Goal: Transaction & Acquisition: Book appointment/travel/reservation

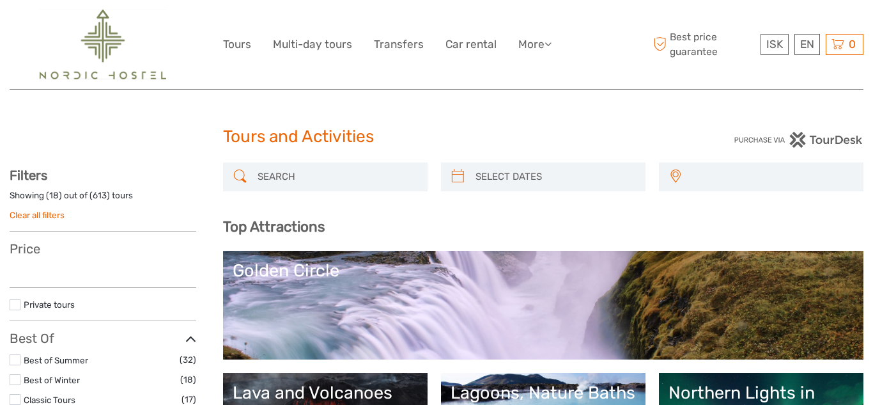
select select
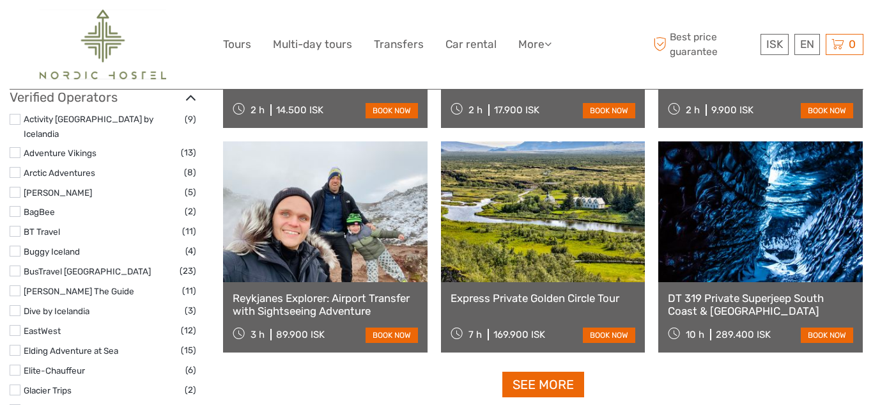
scroll to position [1534, 0]
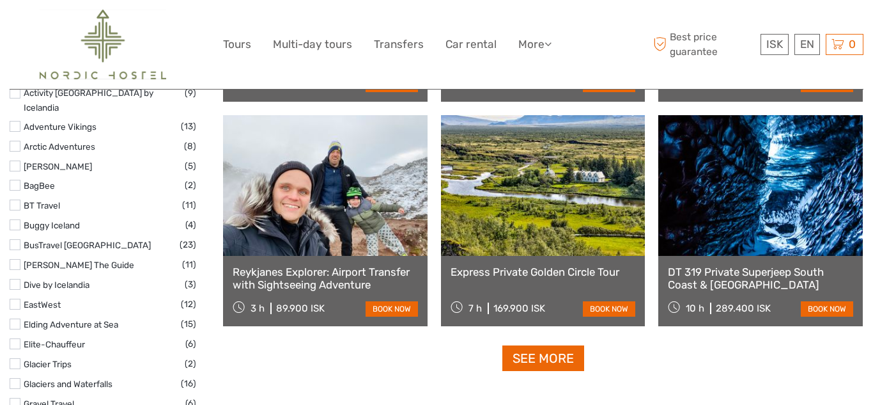
click at [550, 359] on link "See more" at bounding box center [543, 358] width 82 height 26
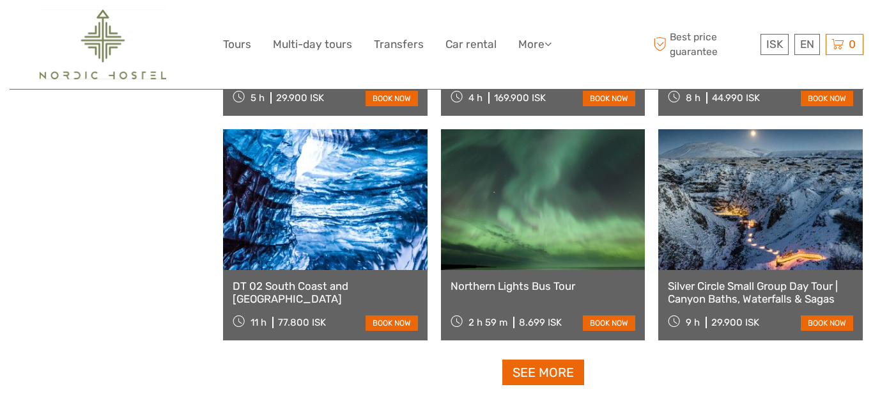
scroll to position [2607, 0]
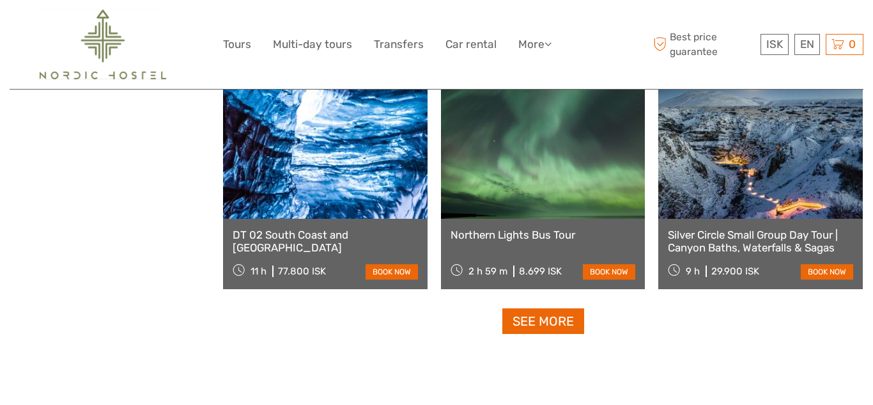
click at [537, 318] on link "See more" at bounding box center [543, 321] width 82 height 26
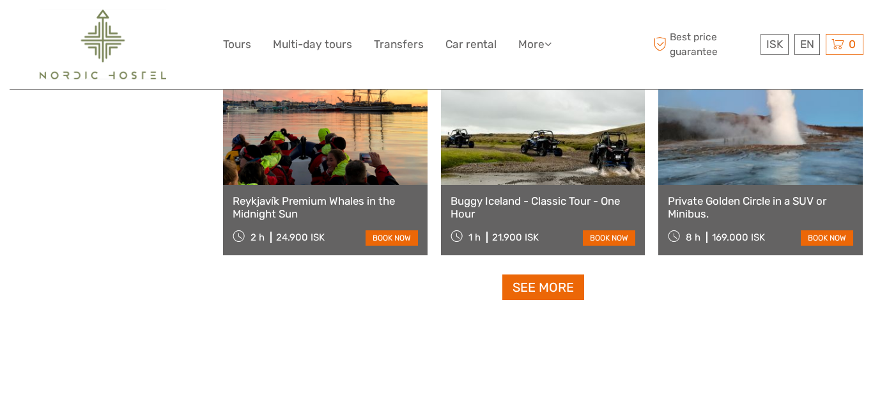
scroll to position [3988, 0]
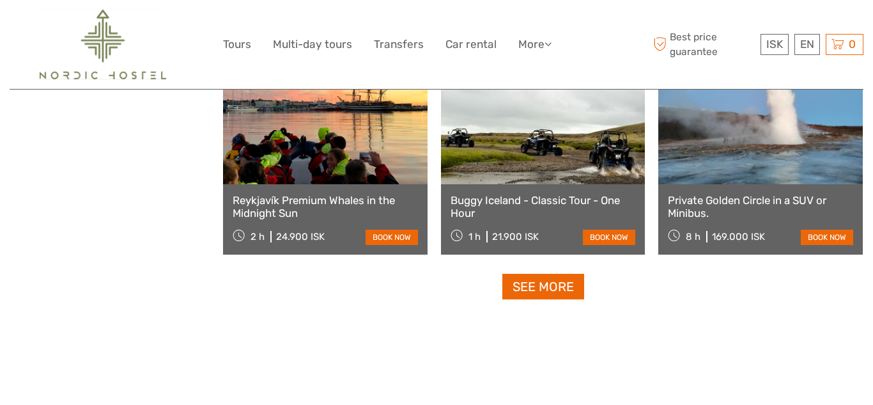
click at [537, 282] on link "See more" at bounding box center [543, 287] width 82 height 26
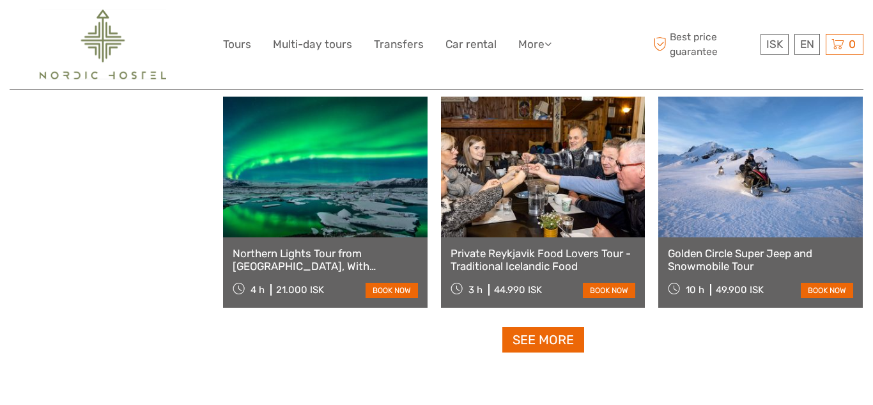
scroll to position [5291, 0]
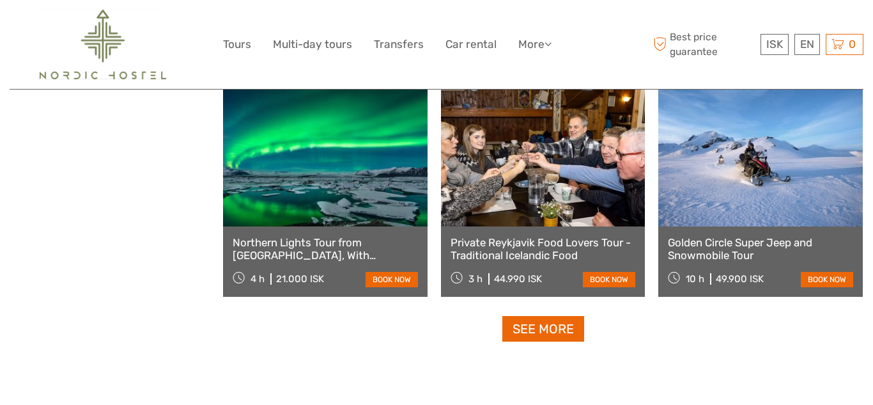
click at [551, 327] on link "See more" at bounding box center [543, 329] width 82 height 26
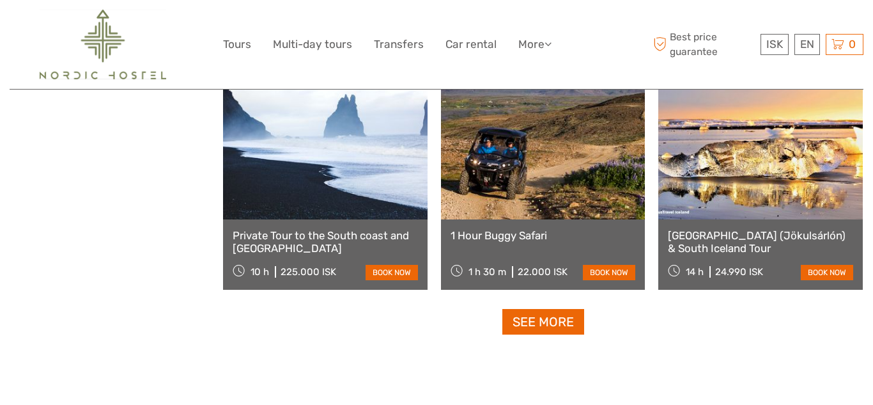
scroll to position [6646, 0]
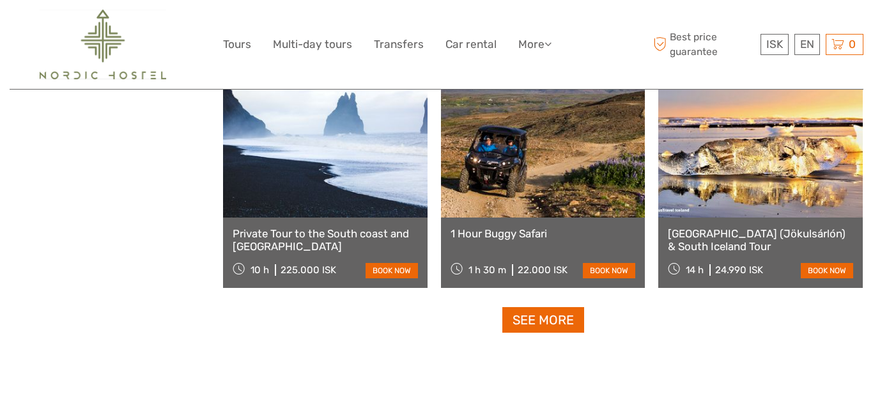
click at [554, 321] on link "See more" at bounding box center [543, 320] width 82 height 26
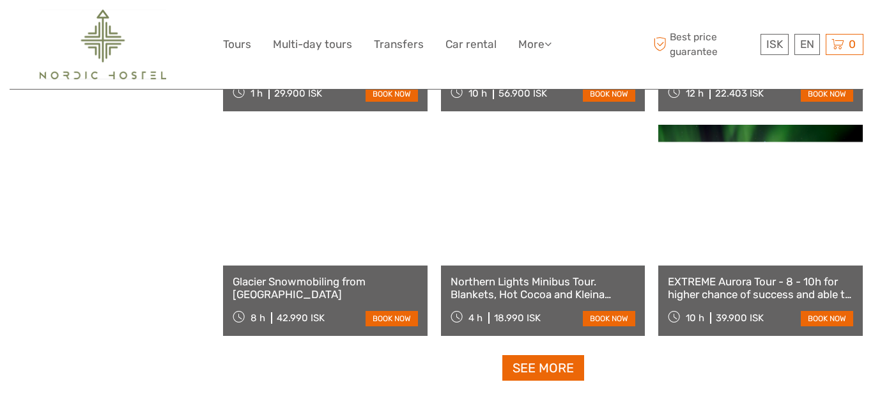
scroll to position [7950, 0]
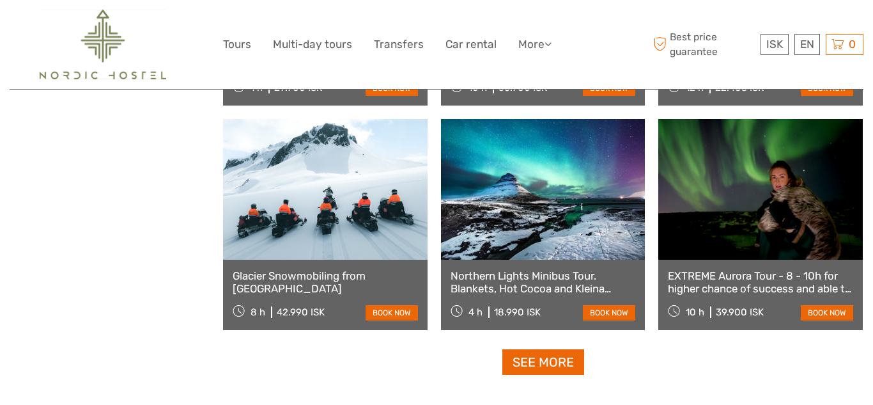
click at [546, 360] on link "See more" at bounding box center [543, 362] width 82 height 26
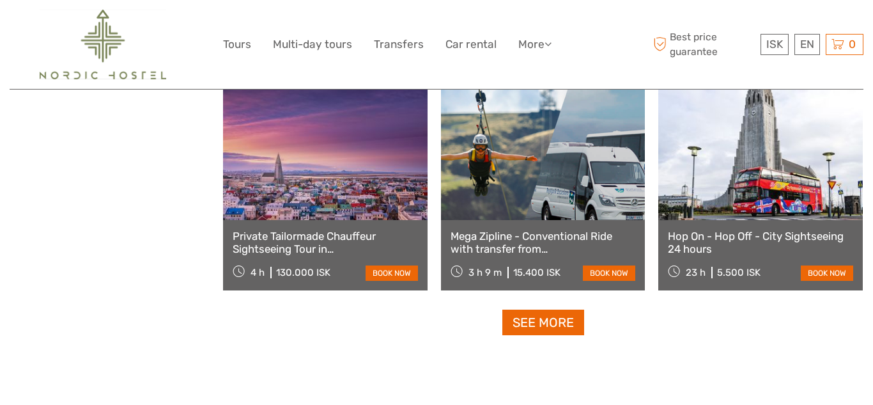
scroll to position [9356, 0]
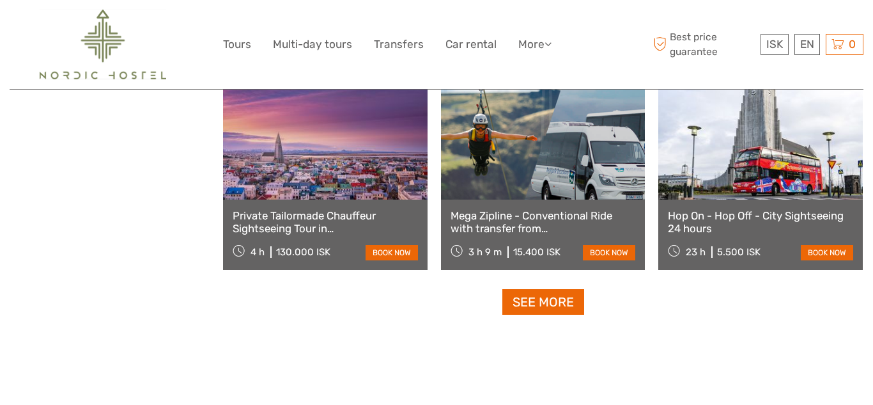
click at [540, 297] on link "See more" at bounding box center [543, 302] width 82 height 26
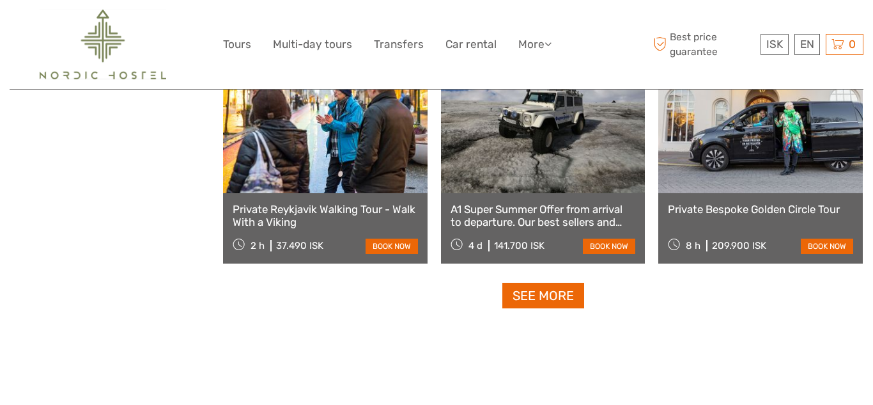
scroll to position [10711, 0]
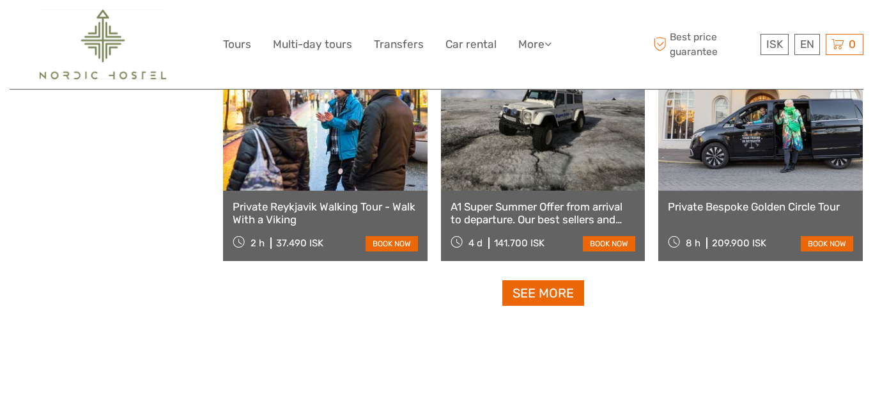
click at [546, 289] on link "See more" at bounding box center [543, 293] width 82 height 26
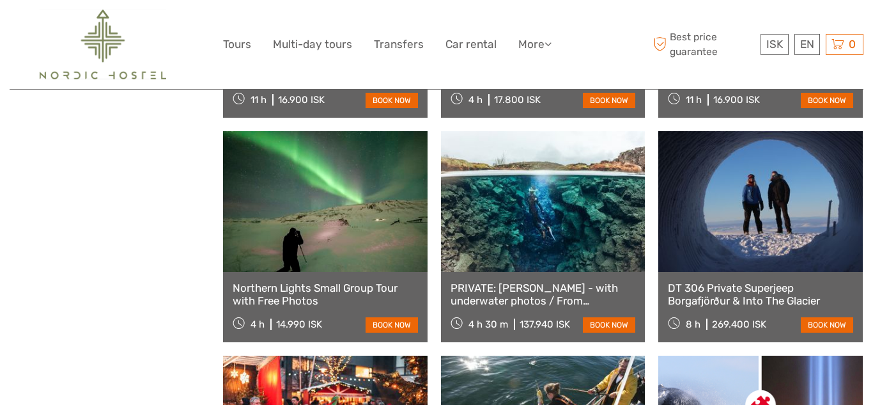
scroll to position [11529, 0]
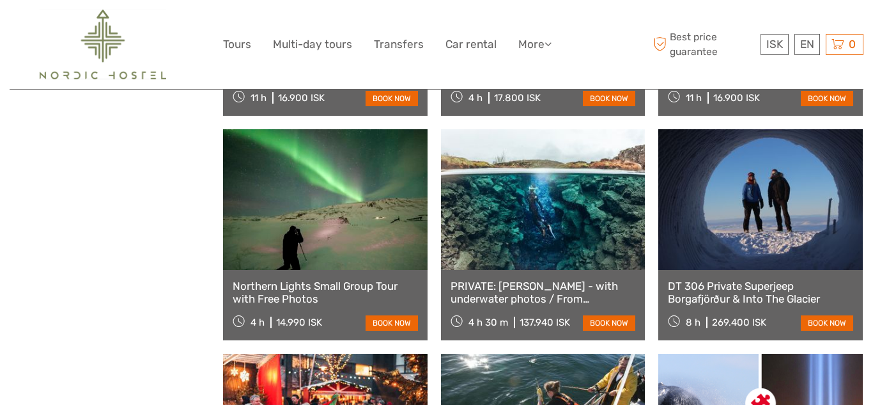
click at [798, 228] on link at bounding box center [760, 199] width 205 height 141
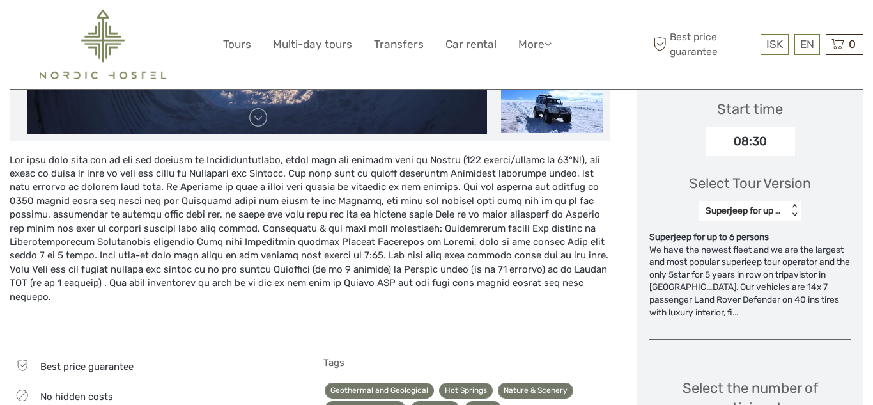
scroll to position [435, 0]
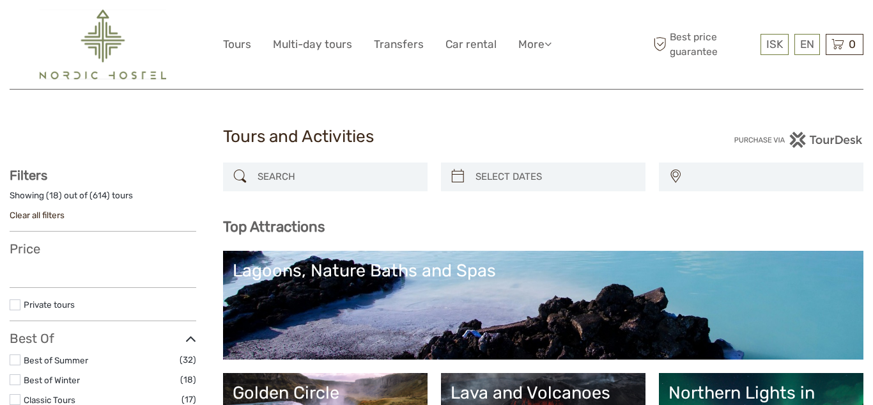
select select
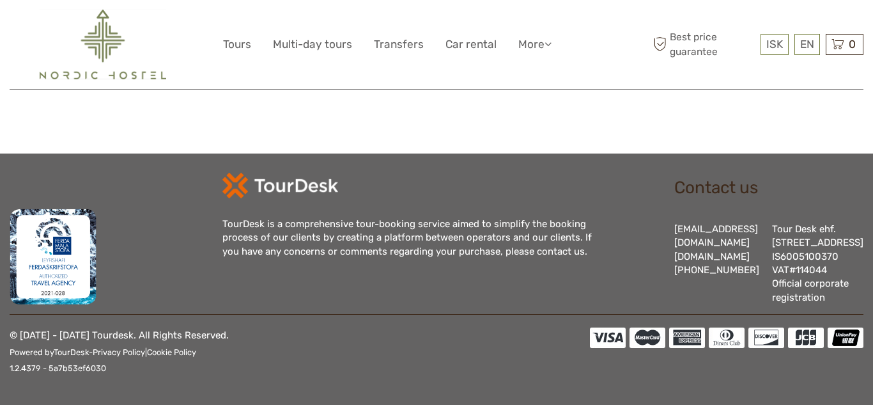
click at [406, 89] on header "ISK ISK € $ £ EN English Español Deutsch Tours Multi-day tours Transfers Car re…" at bounding box center [437, 44] width 854 height 89
click at [316, 60] on div "ISK ISK € $ £ EN English Español Deutsch Tours Multi-day tours Transfers Car re…" at bounding box center [436, 45] width 427 height 70
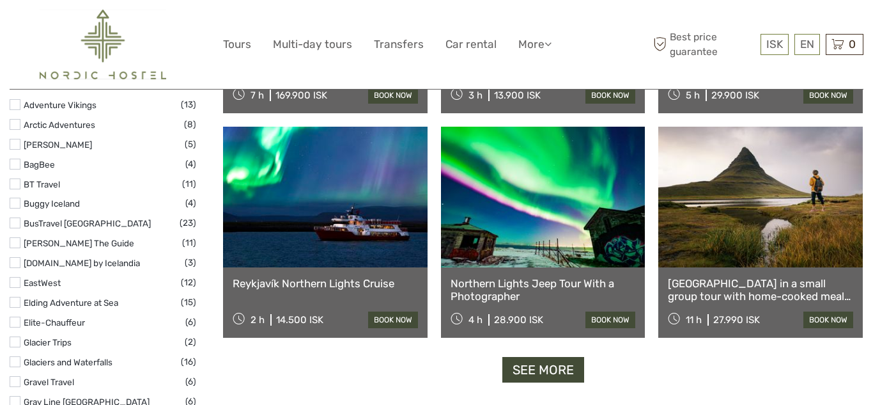
scroll to position [1520, 0]
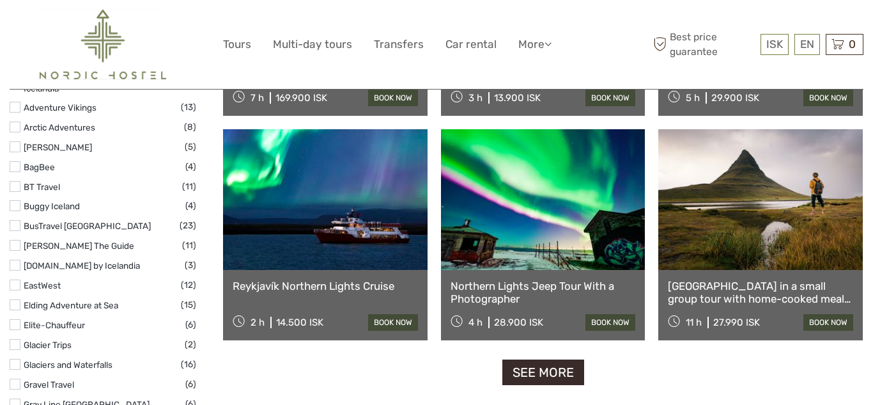
click at [538, 374] on link "See more" at bounding box center [543, 372] width 82 height 26
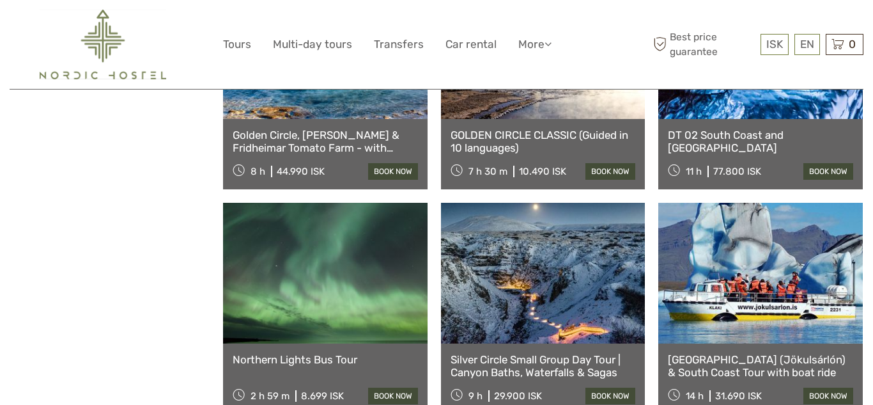
scroll to position [2568, 0]
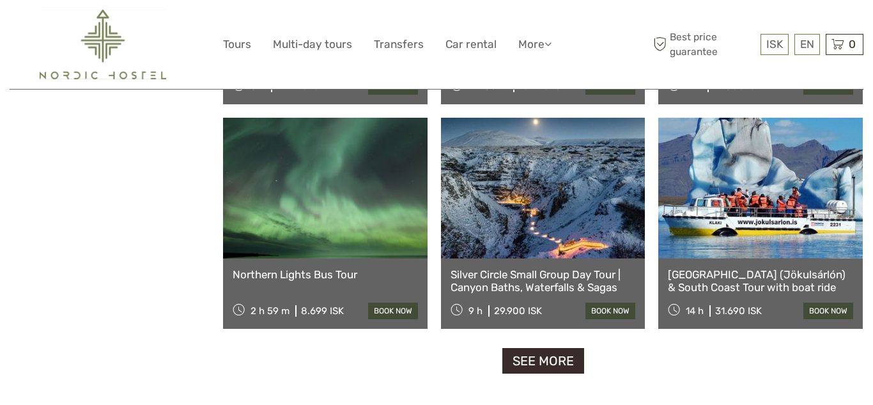
click at [557, 360] on link "See more" at bounding box center [543, 361] width 82 height 26
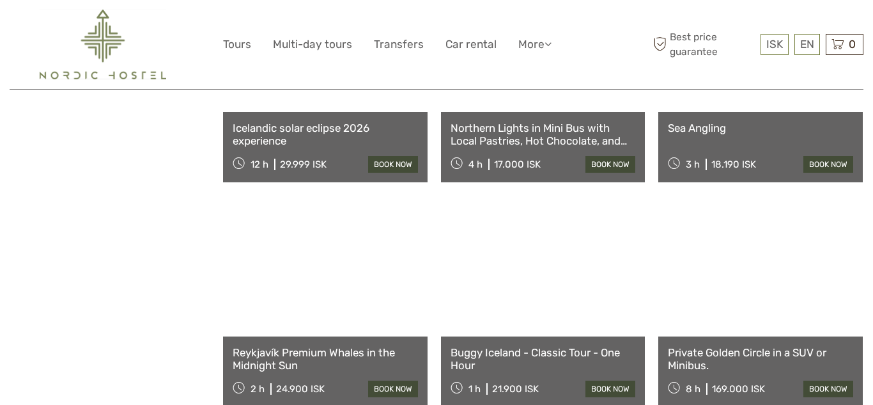
scroll to position [3923, 0]
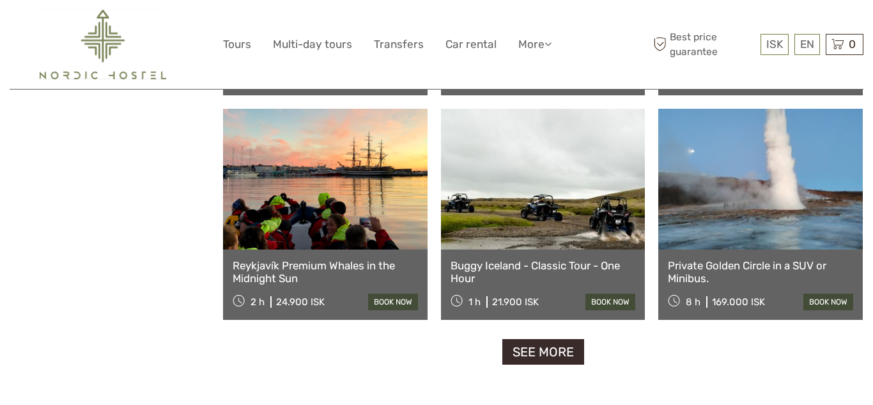
click at [545, 353] on link "See more" at bounding box center [543, 352] width 82 height 26
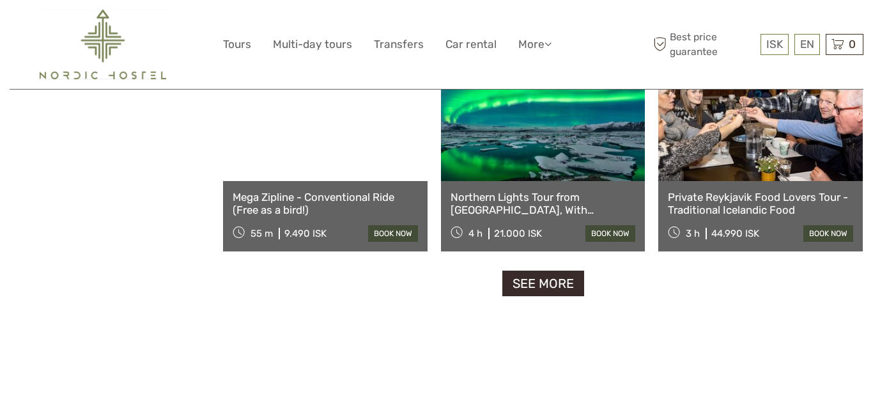
scroll to position [5405, 0]
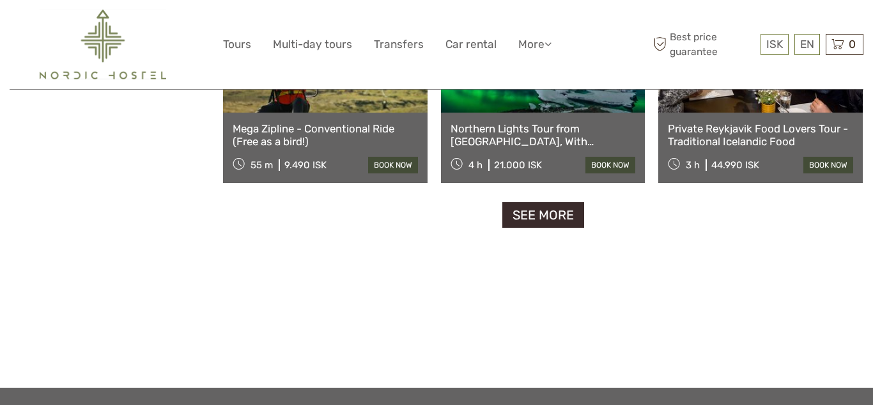
click at [548, 215] on link "See more" at bounding box center [543, 215] width 82 height 26
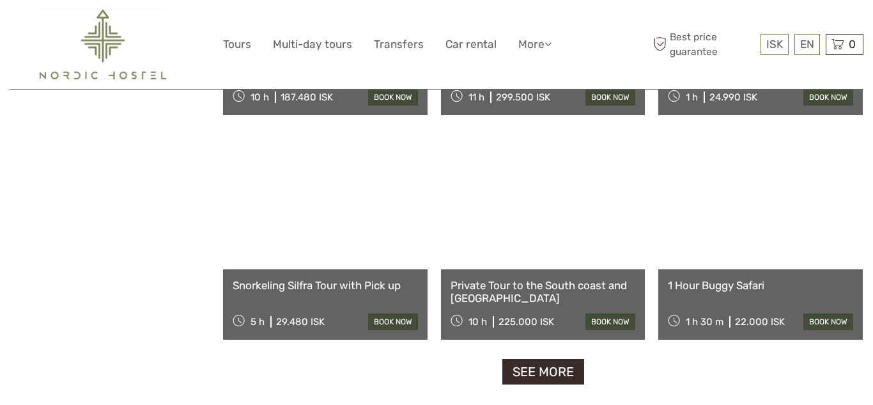
scroll to position [6607, 0]
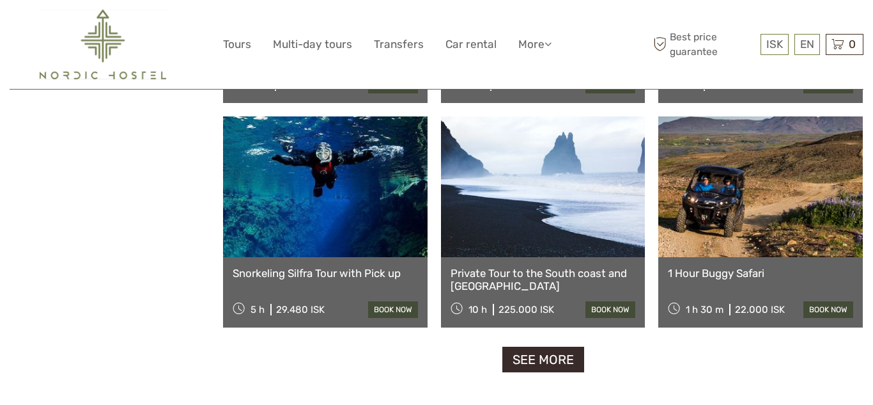
click at [539, 359] on link "See more" at bounding box center [543, 359] width 82 height 26
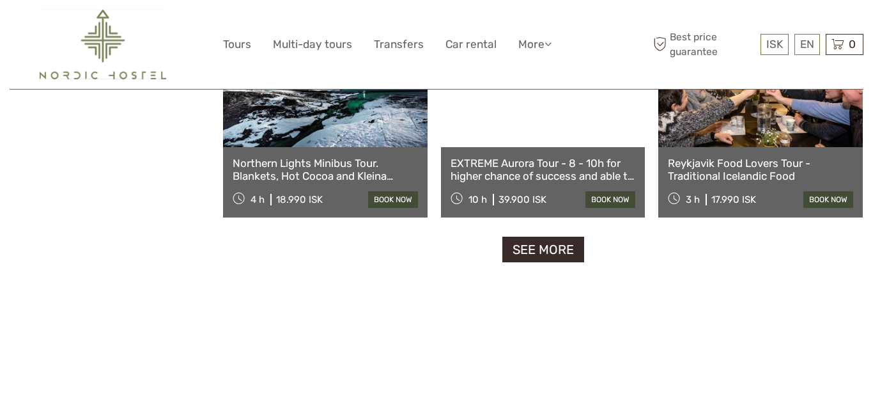
scroll to position [8089, 0]
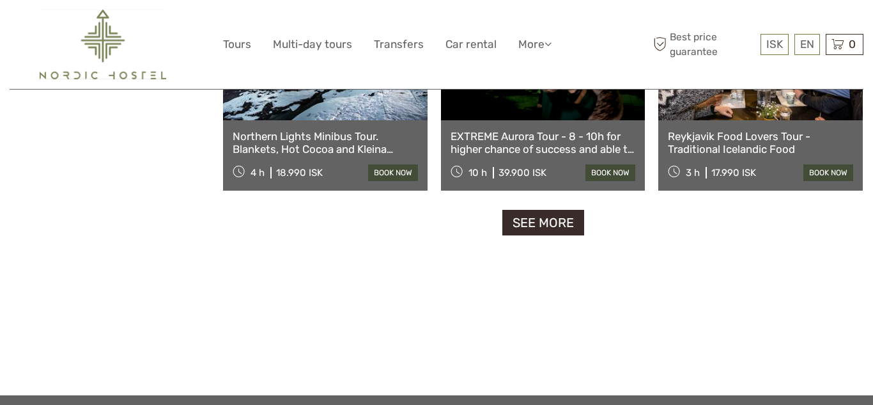
click at [548, 222] on link "See more" at bounding box center [543, 223] width 82 height 26
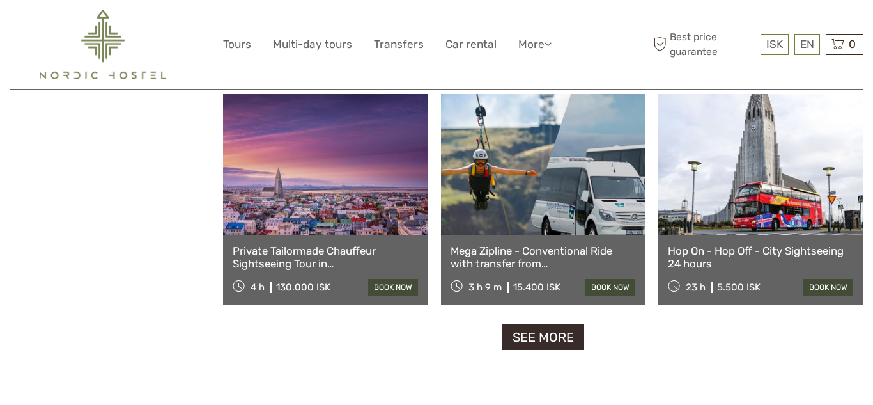
scroll to position [9342, 0]
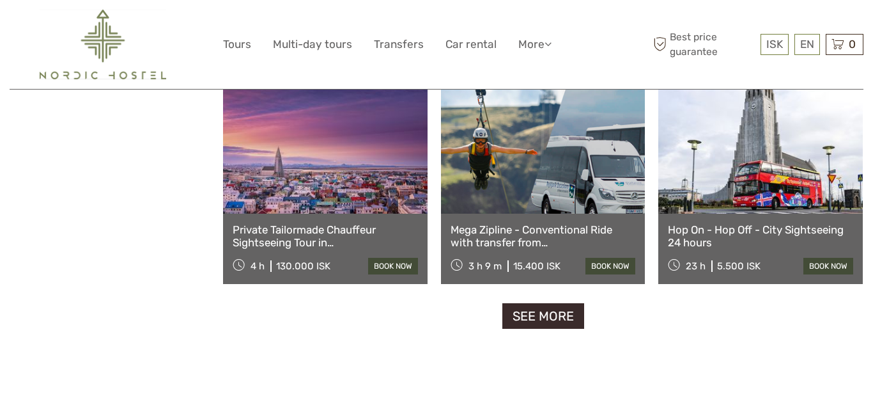
click at [542, 314] on link "See more" at bounding box center [543, 316] width 82 height 26
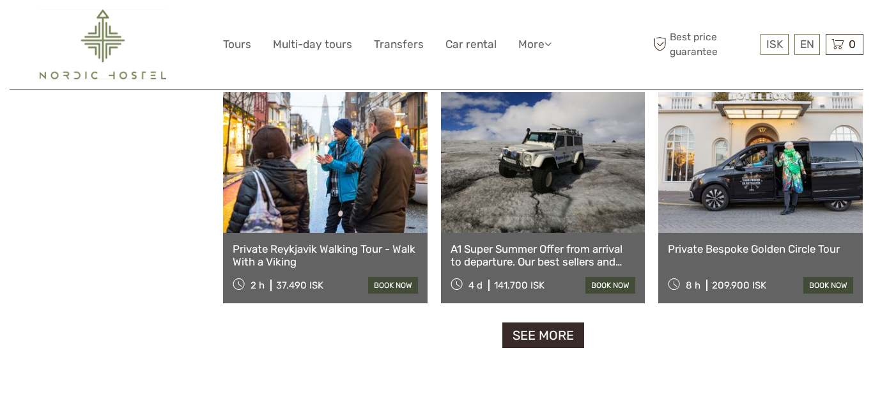
scroll to position [10671, 0]
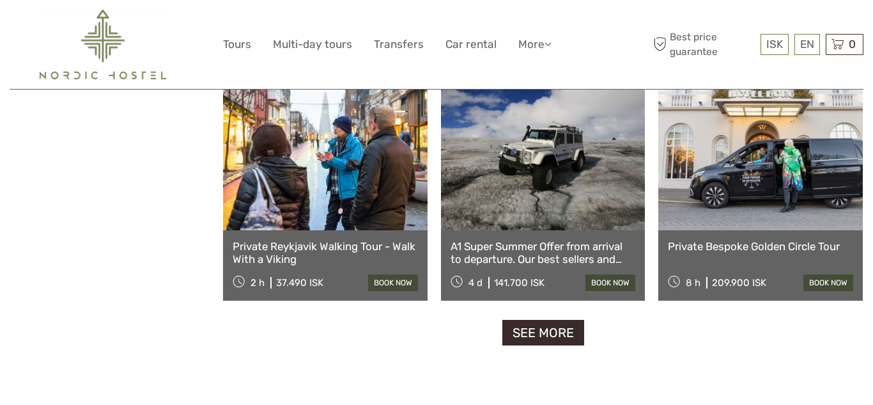
click at [544, 324] on link "See more" at bounding box center [543, 333] width 82 height 26
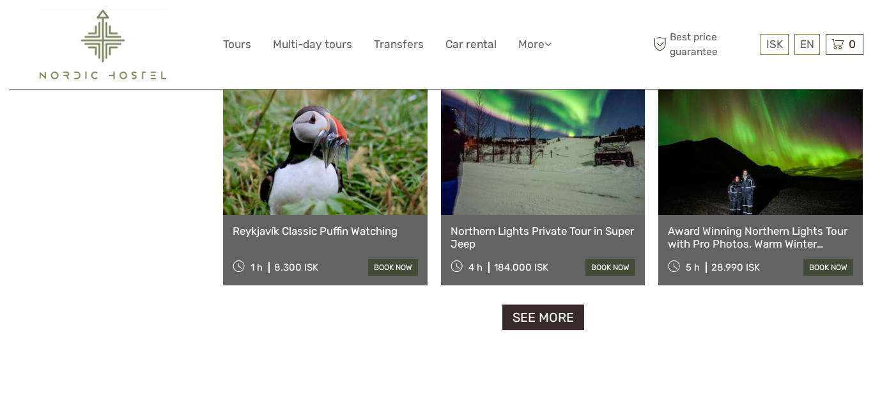
scroll to position [12052, 0]
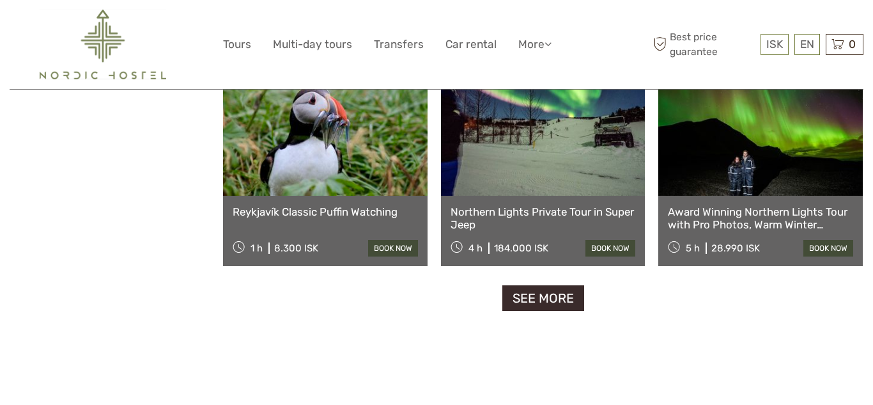
click at [555, 299] on link "See more" at bounding box center [543, 298] width 82 height 26
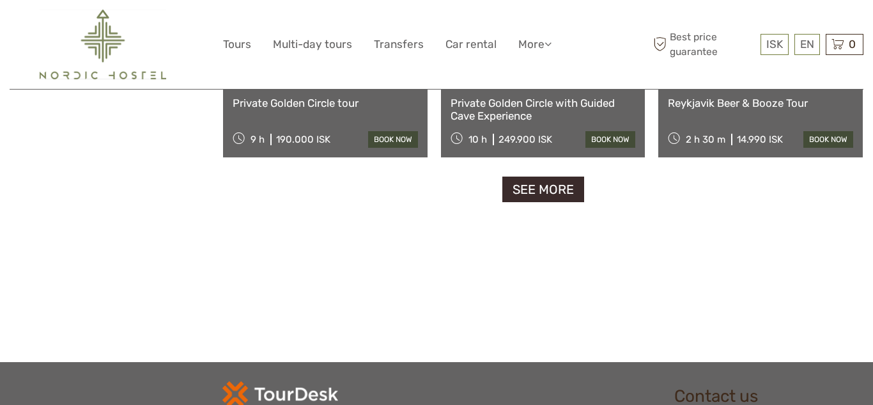
scroll to position [13509, 0]
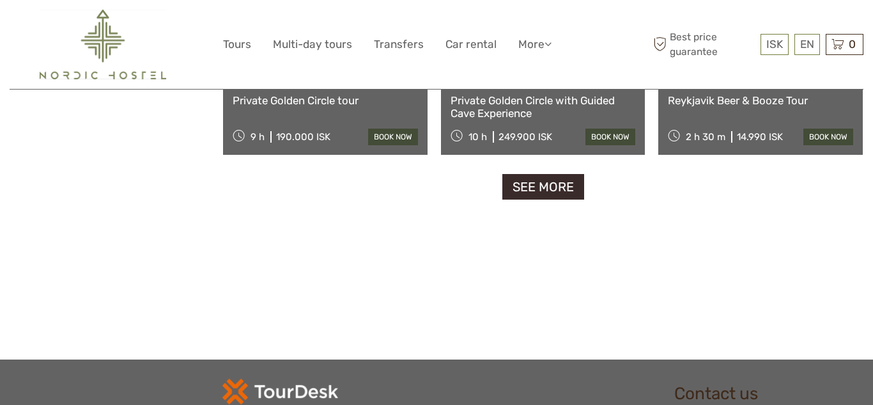
click at [553, 189] on link "See more" at bounding box center [543, 187] width 82 height 26
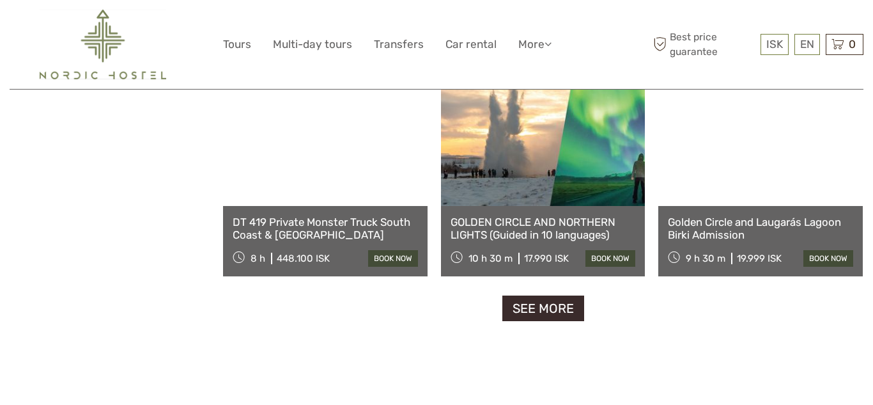
scroll to position [14736, 0]
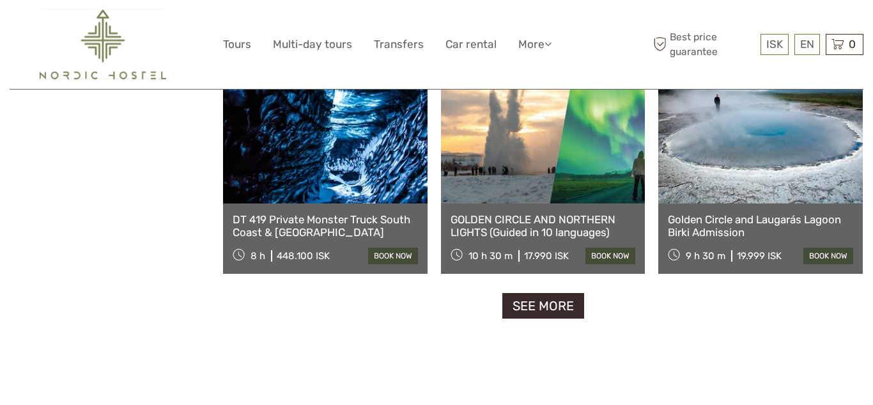
click at [543, 304] on link "See more" at bounding box center [543, 306] width 82 height 26
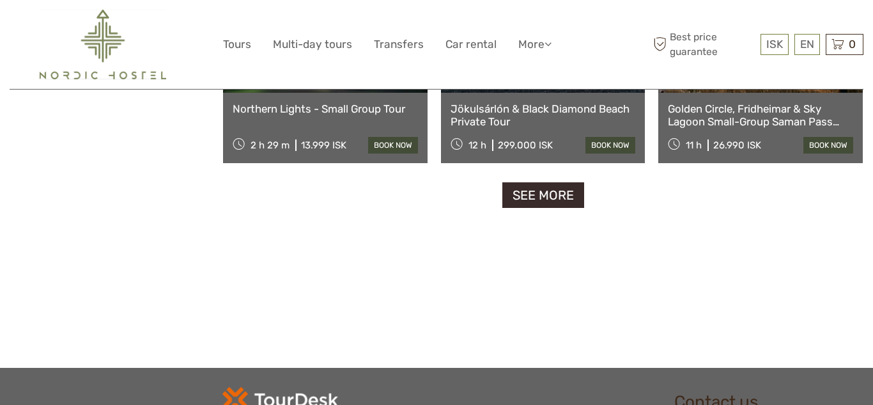
scroll to position [16193, 0]
click at [531, 192] on link "See more" at bounding box center [543, 194] width 82 height 26
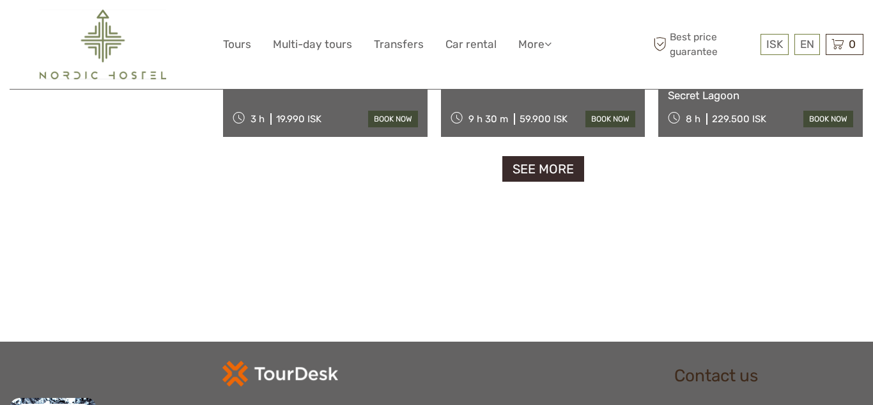
scroll to position [17573, 0]
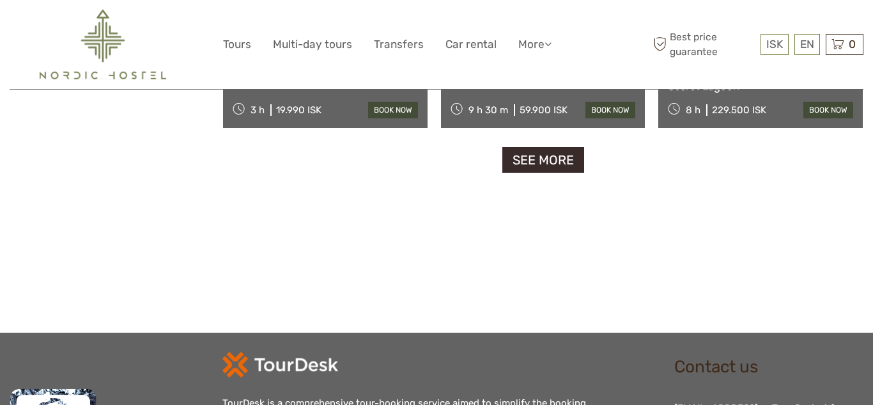
click at [552, 157] on link "See more" at bounding box center [543, 160] width 82 height 26
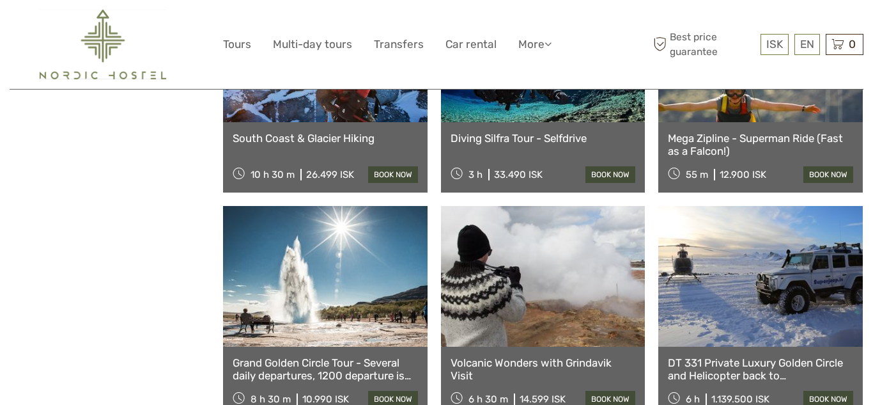
scroll to position [18723, 0]
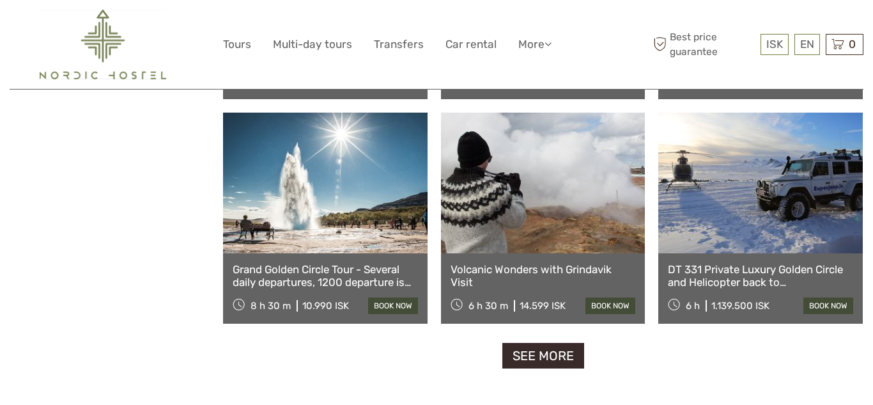
click at [549, 351] on link "See more" at bounding box center [543, 356] width 82 height 26
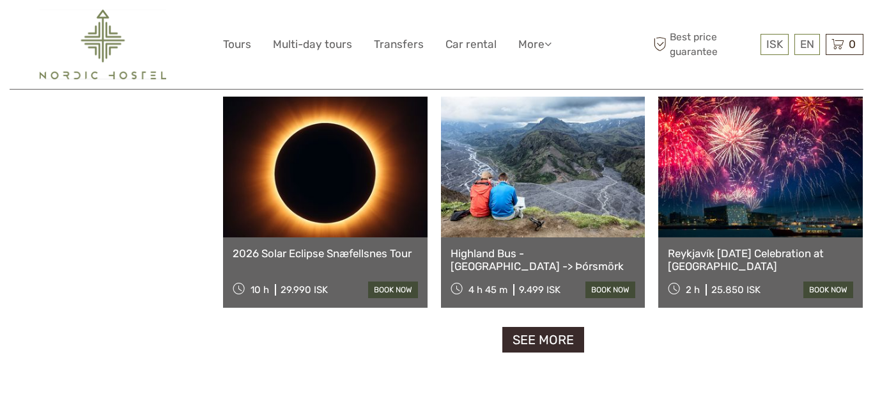
scroll to position [20104, 0]
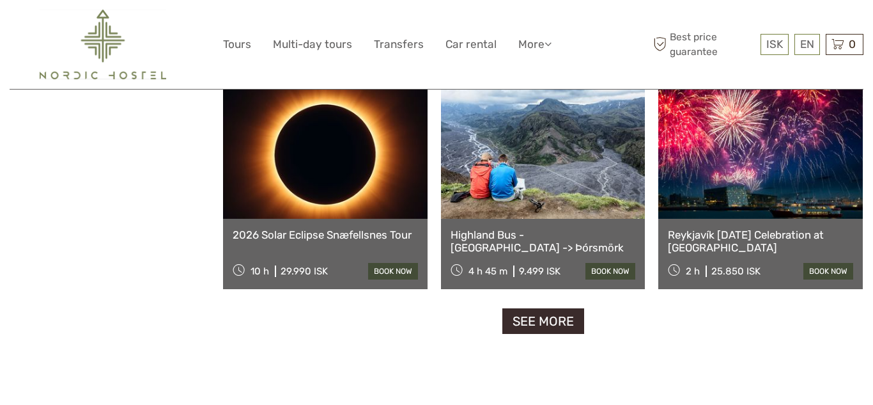
click at [549, 318] on link "See more" at bounding box center [543, 321] width 82 height 26
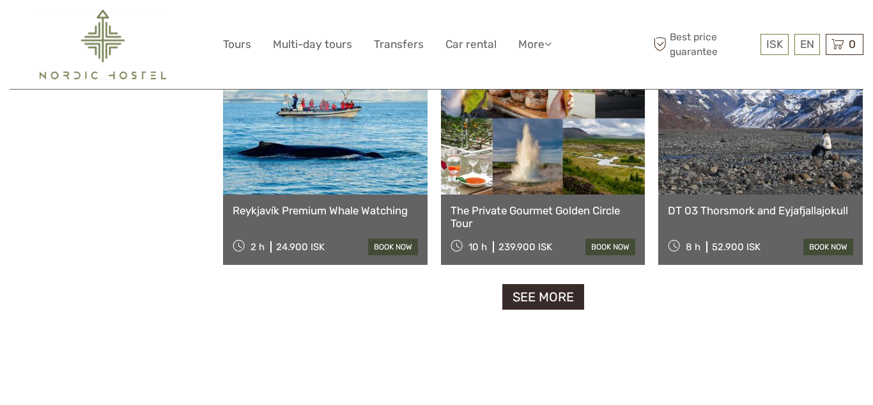
scroll to position [21510, 0]
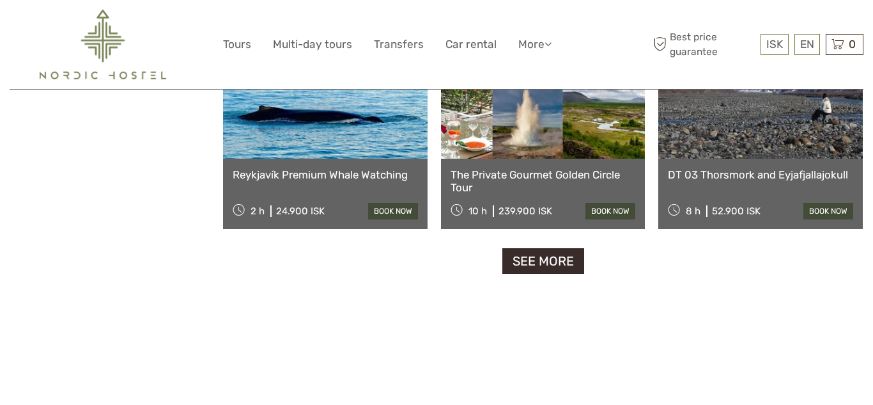
click at [549, 257] on link "See more" at bounding box center [543, 261] width 82 height 26
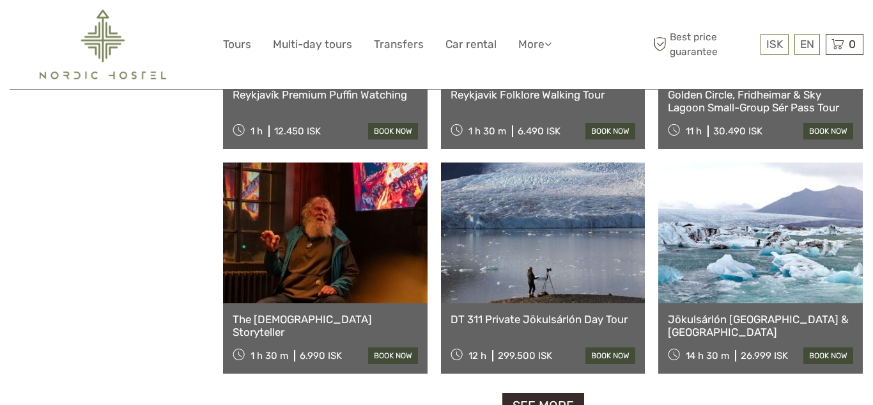
scroll to position [22737, 0]
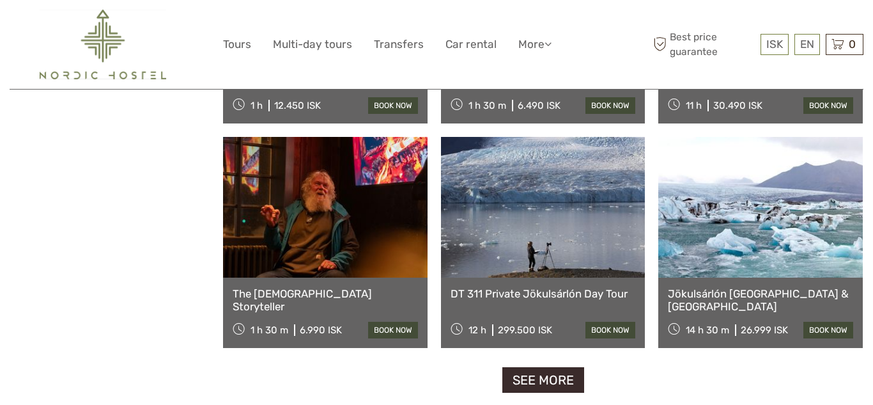
click at [552, 379] on link "See more" at bounding box center [543, 380] width 82 height 26
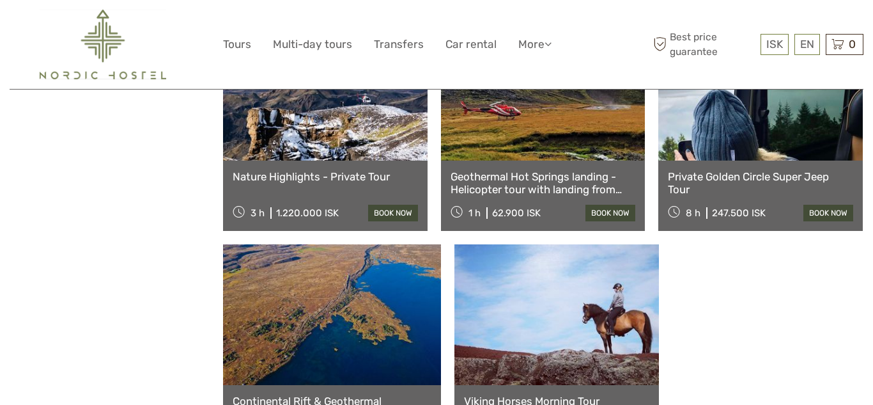
scroll to position [24219, 0]
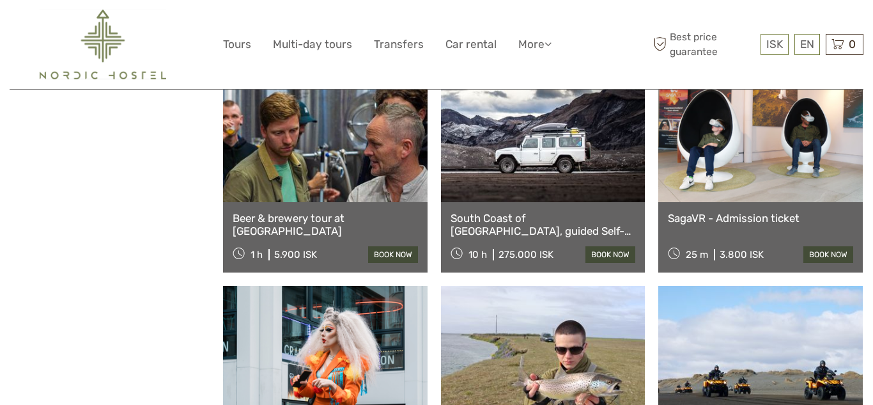
scroll to position [25523, 0]
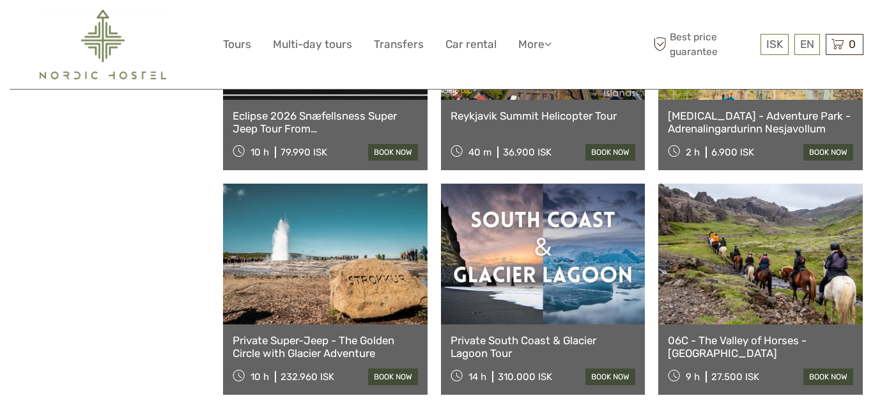
scroll to position [26955, 0]
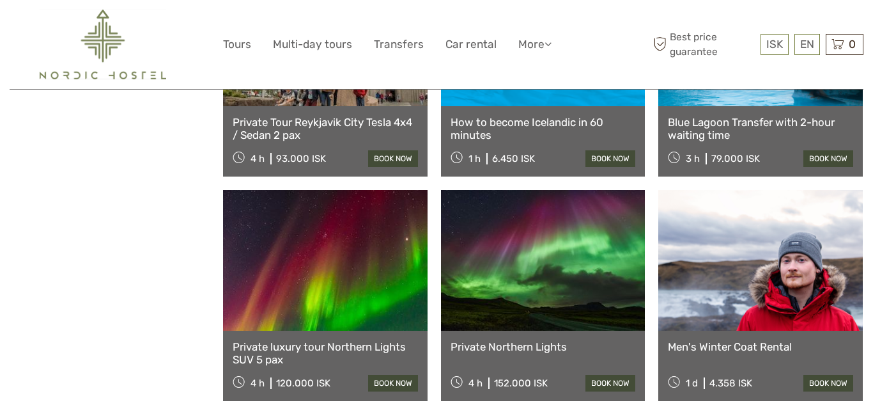
scroll to position [28309, 0]
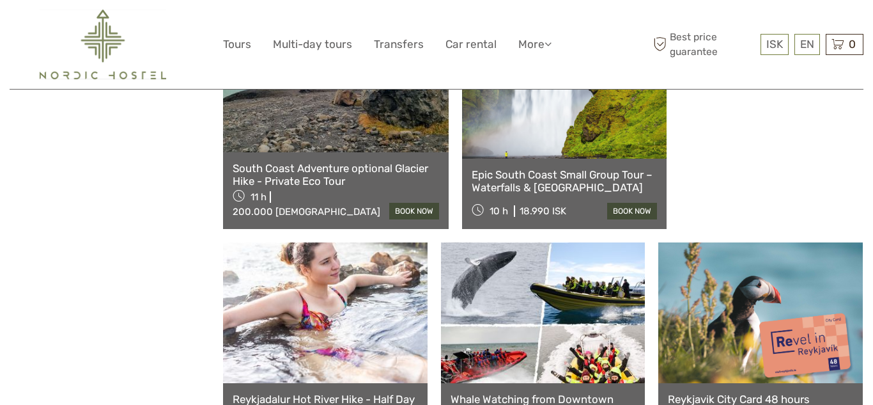
scroll to position [29588, 0]
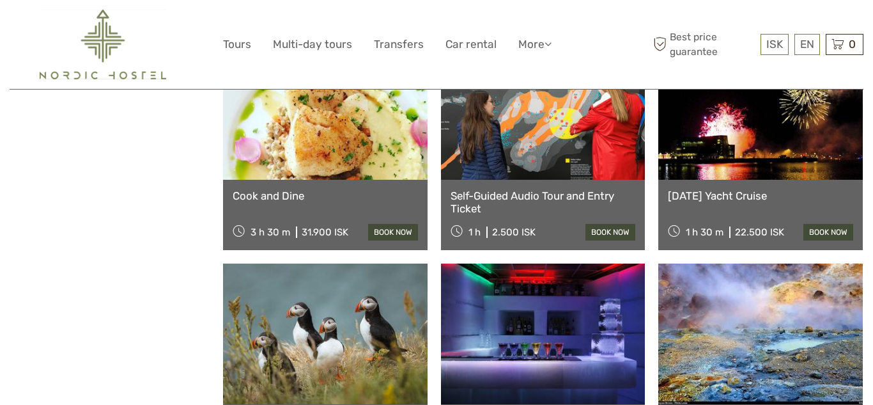
scroll to position [30917, 0]
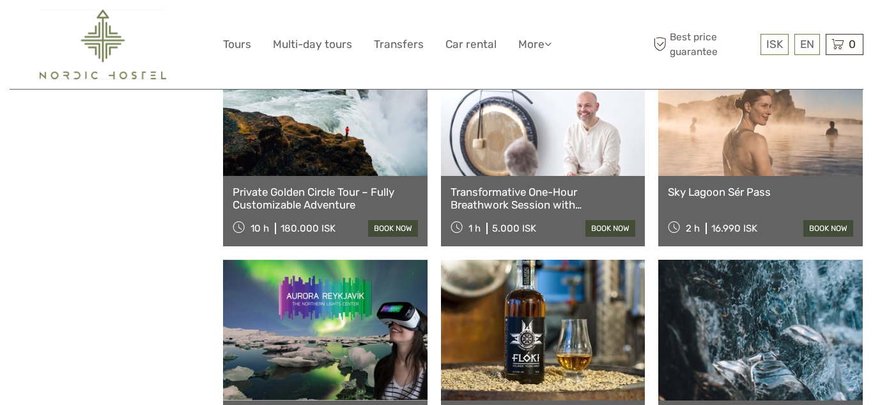
scroll to position [32272, 0]
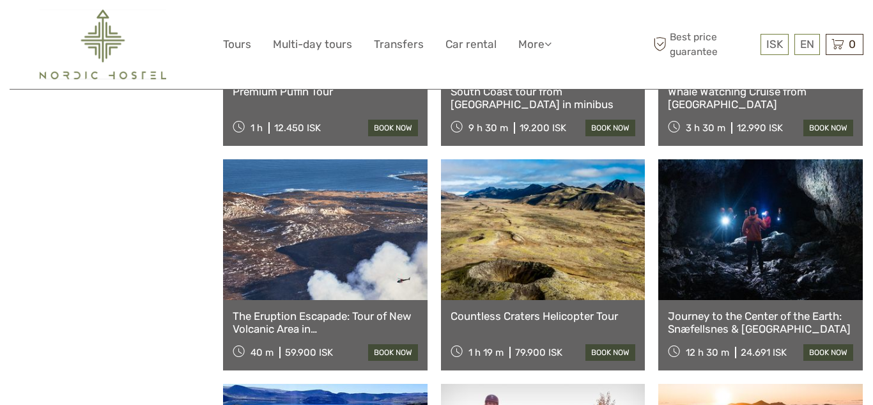
scroll to position [33499, 0]
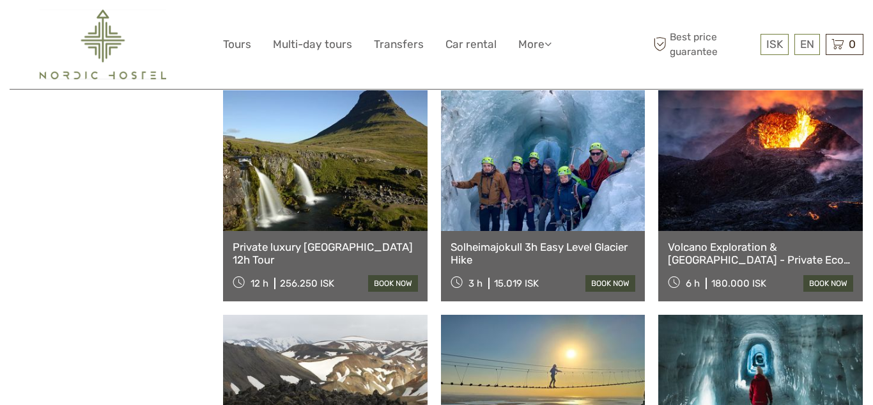
scroll to position [34930, 0]
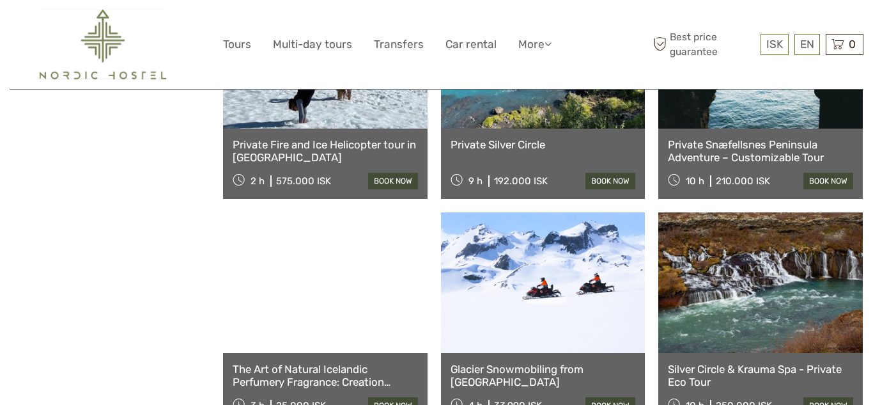
scroll to position [36387, 0]
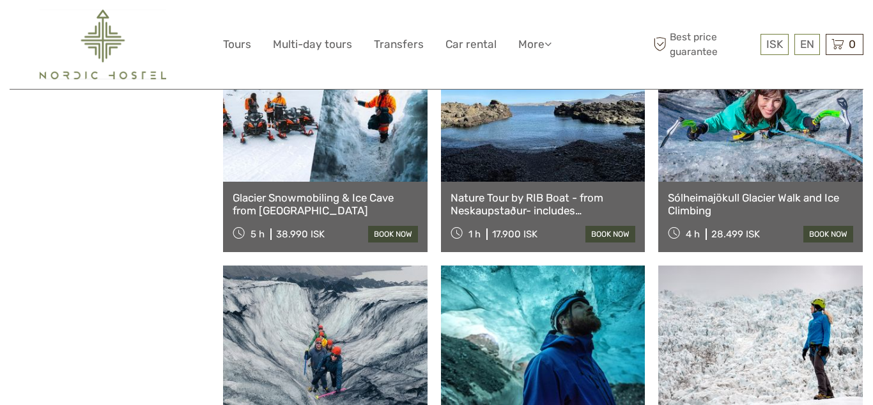
scroll to position [37691, 0]
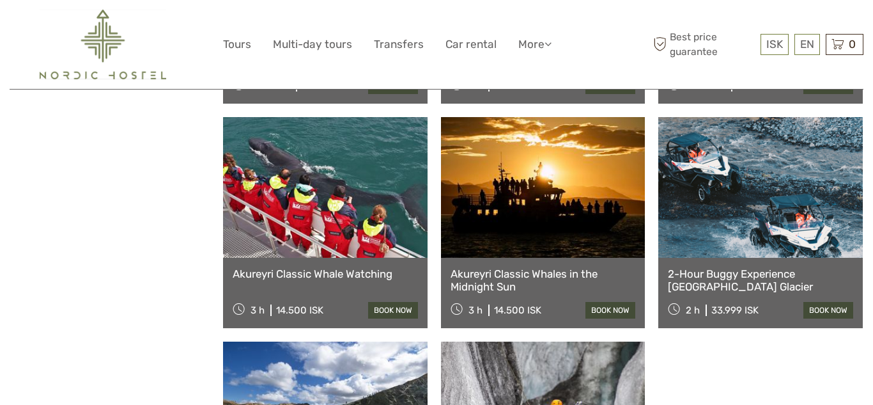
scroll to position [38918, 0]
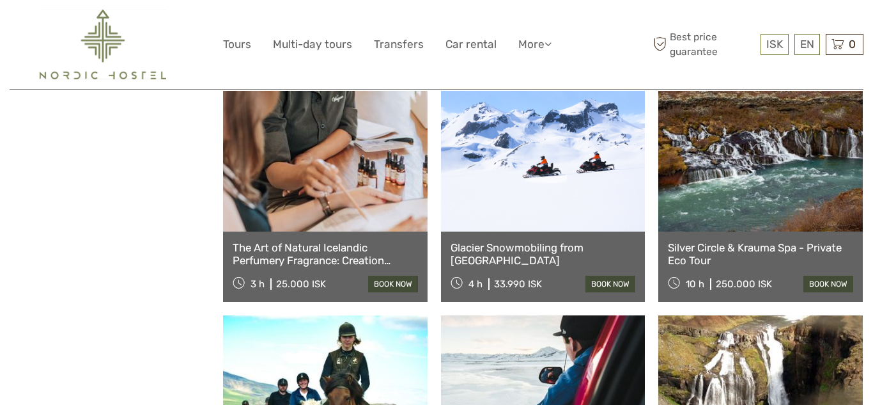
scroll to position [36464, 0]
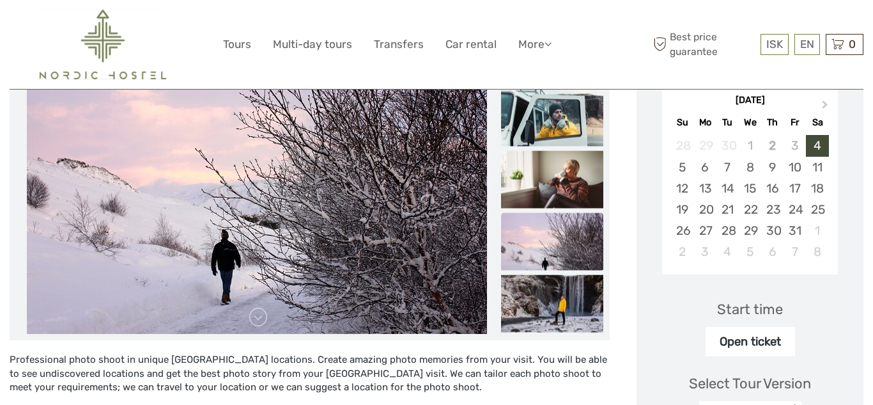
scroll to position [205, 0]
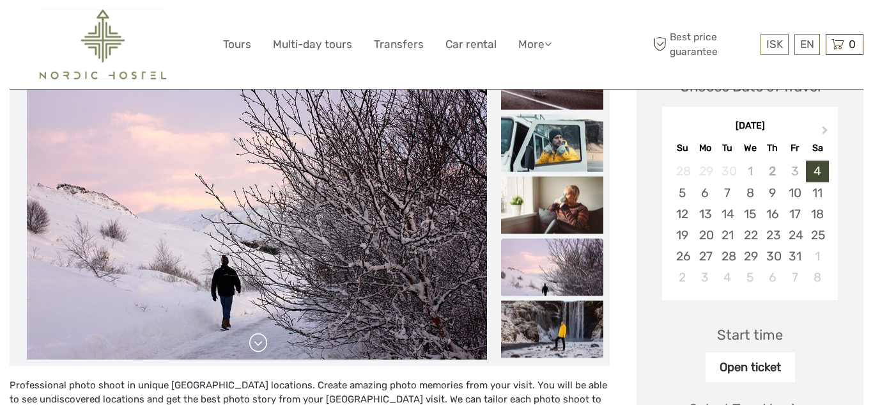
click at [257, 344] on link at bounding box center [258, 342] width 20 height 20
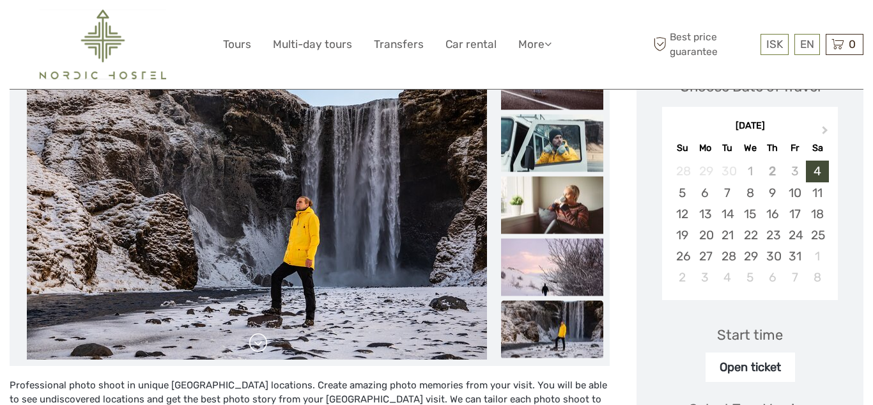
click at [257, 344] on link at bounding box center [258, 342] width 20 height 20
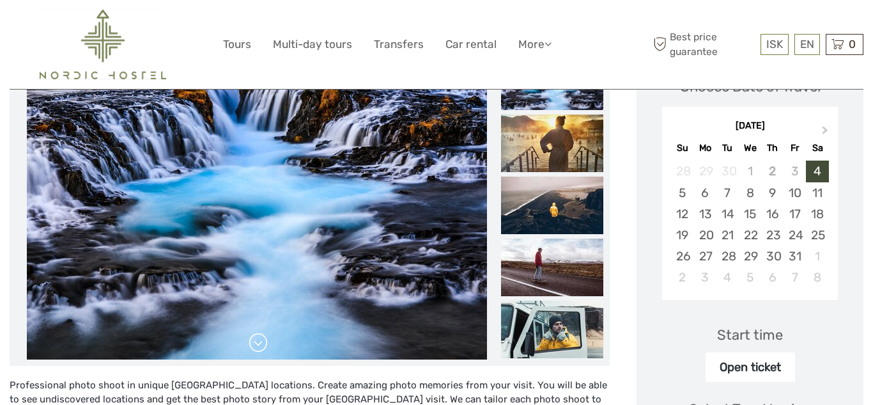
click at [257, 344] on link at bounding box center [258, 342] width 20 height 20
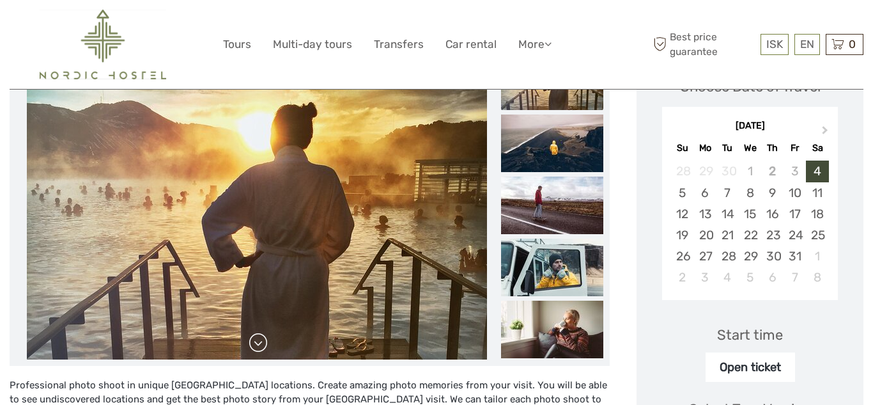
click at [257, 344] on link at bounding box center [258, 342] width 20 height 20
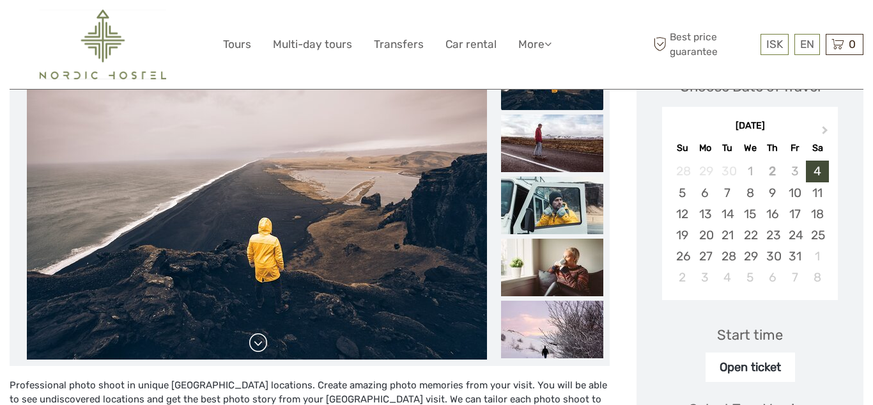
click at [257, 344] on link at bounding box center [258, 342] width 20 height 20
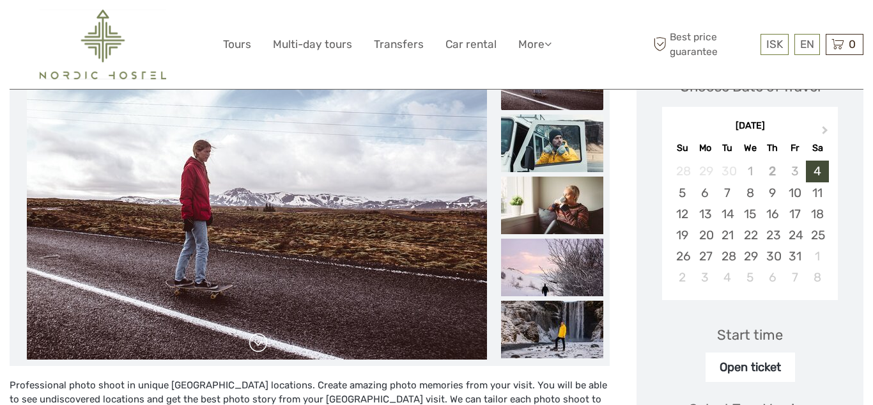
click at [257, 344] on link at bounding box center [258, 342] width 20 height 20
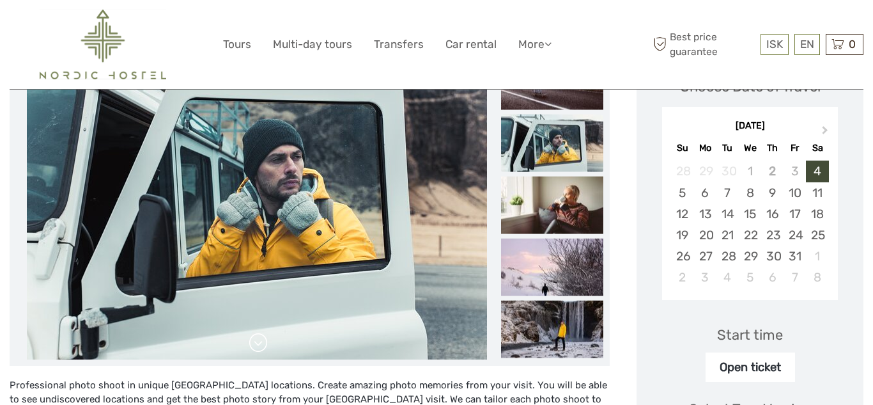
click at [257, 344] on link at bounding box center [258, 342] width 20 height 20
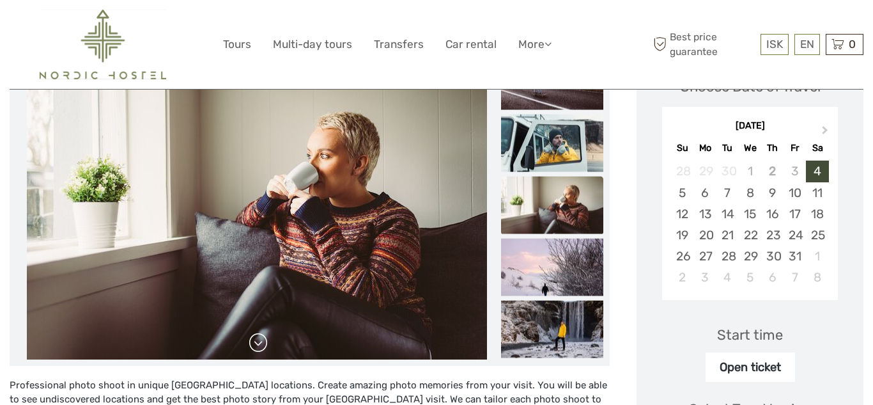
click at [257, 344] on link at bounding box center [258, 342] width 20 height 20
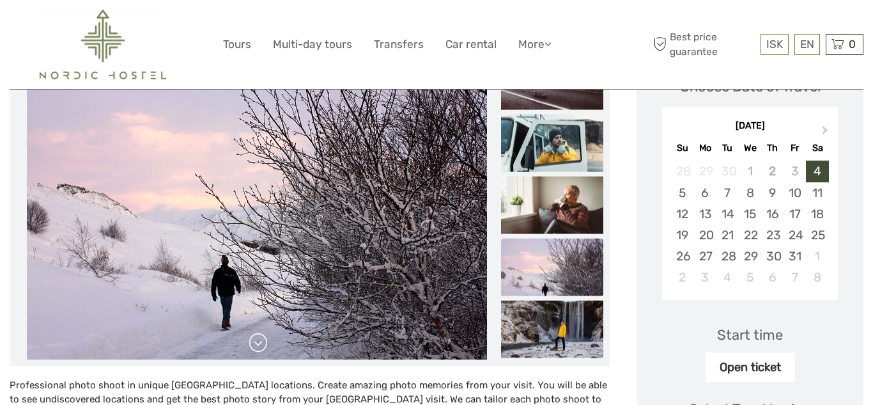
click at [257, 344] on link at bounding box center [258, 342] width 20 height 20
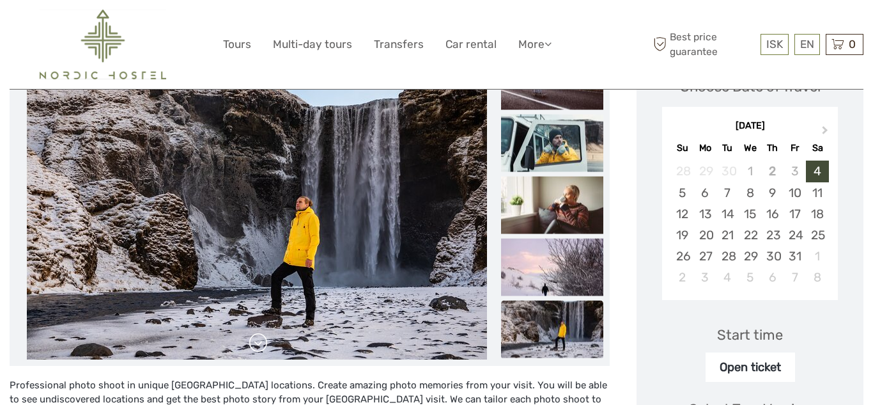
click at [257, 344] on link at bounding box center [258, 342] width 20 height 20
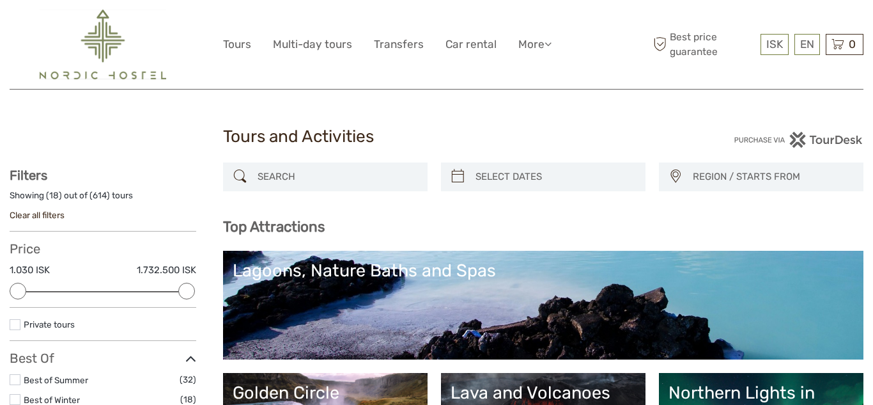
select select
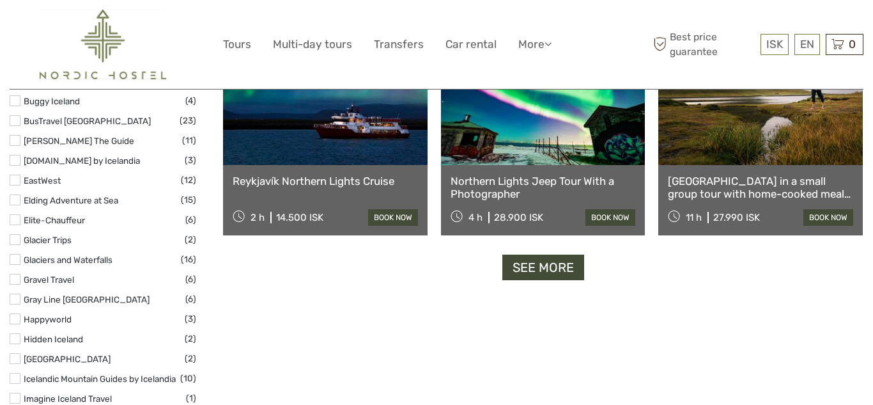
scroll to position [1622, 0]
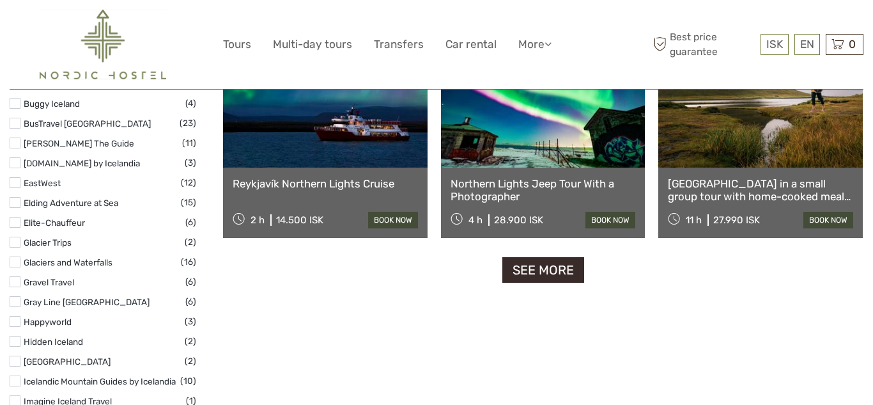
click at [557, 266] on link "See more" at bounding box center [543, 270] width 82 height 26
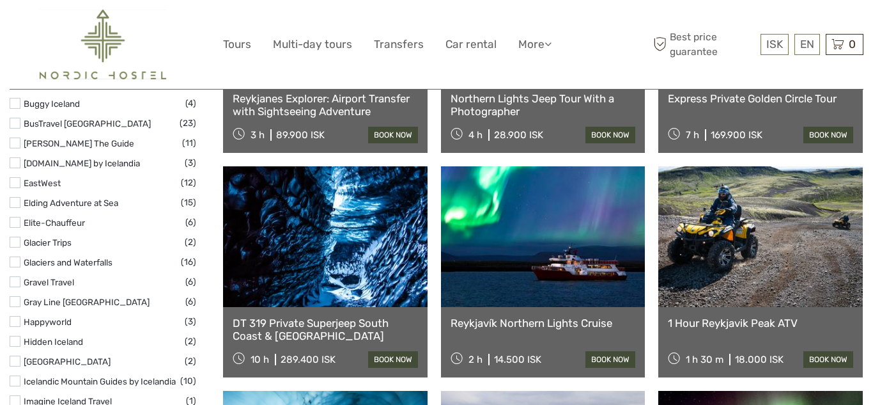
click at [557, 266] on link at bounding box center [543, 236] width 205 height 141
